Goal: Navigation & Orientation: Find specific page/section

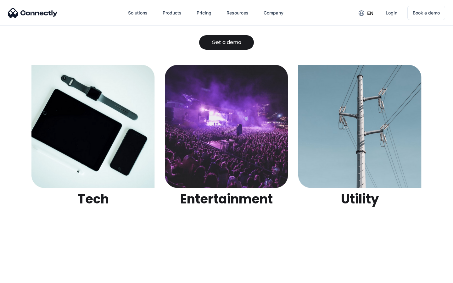
scroll to position [1985, 0]
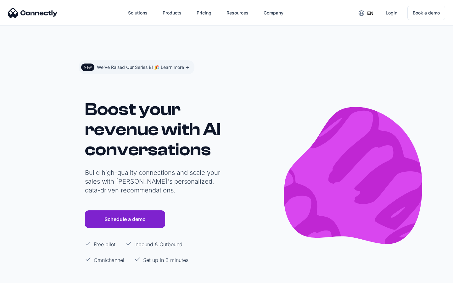
scroll to position [3767, 0]
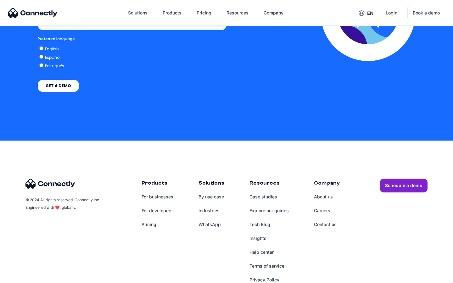
scroll to position [477, 0]
